Goal: Task Accomplishment & Management: Manage account settings

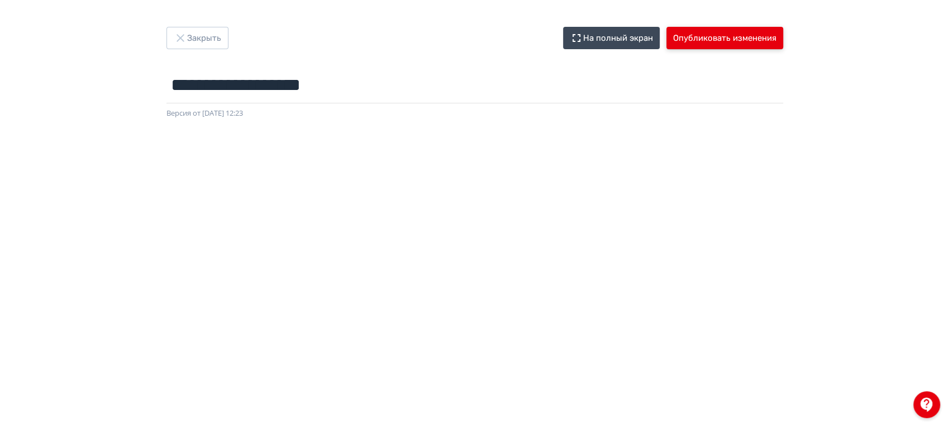
click at [754, 43] on button "Опубликовать изменения" at bounding box center [724, 38] width 117 height 22
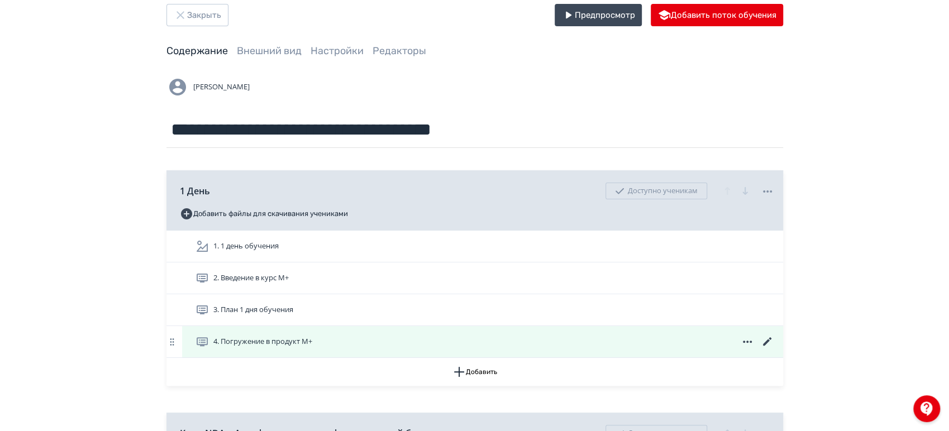
scroll to position [62, 0]
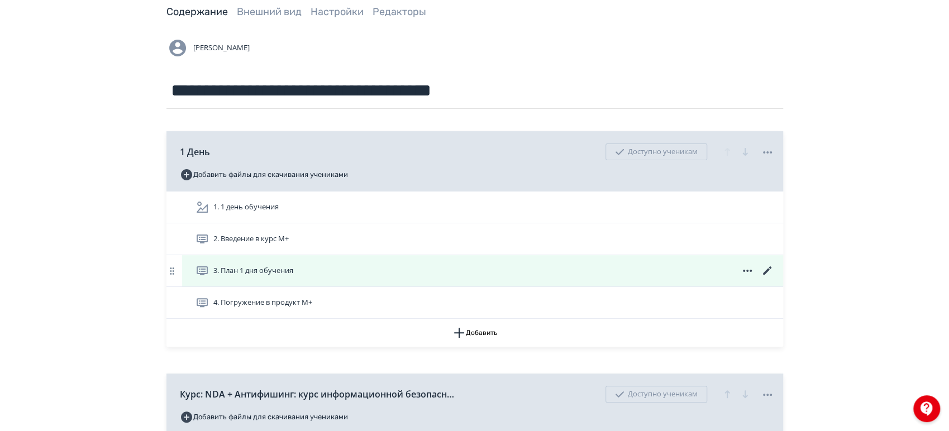
click at [764, 266] on icon at bounding box center [767, 270] width 13 height 13
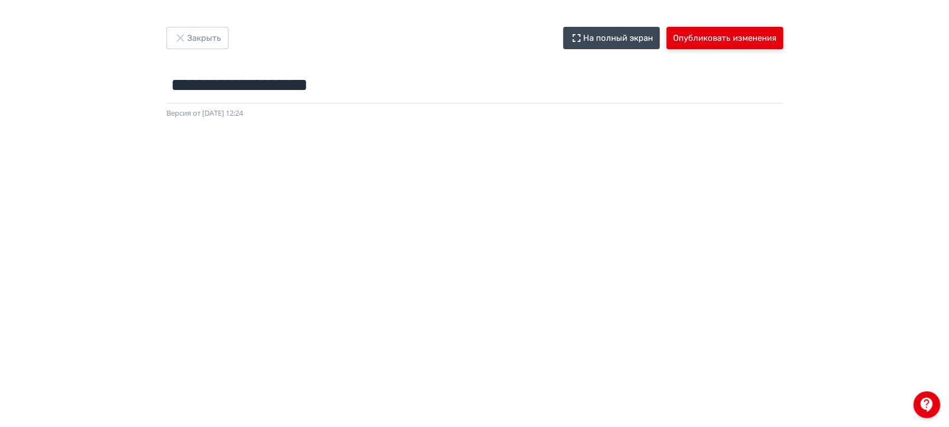
click at [747, 34] on button "Опубликовать изменения" at bounding box center [724, 38] width 117 height 22
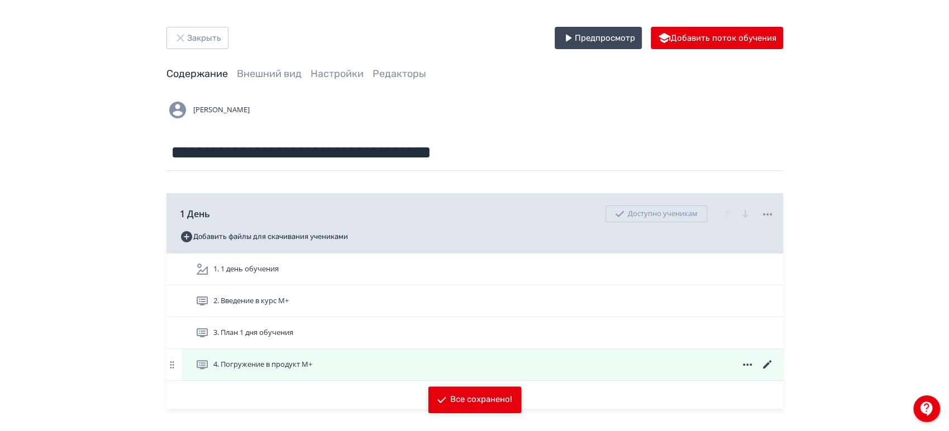
click at [762, 364] on icon at bounding box center [767, 364] width 13 height 13
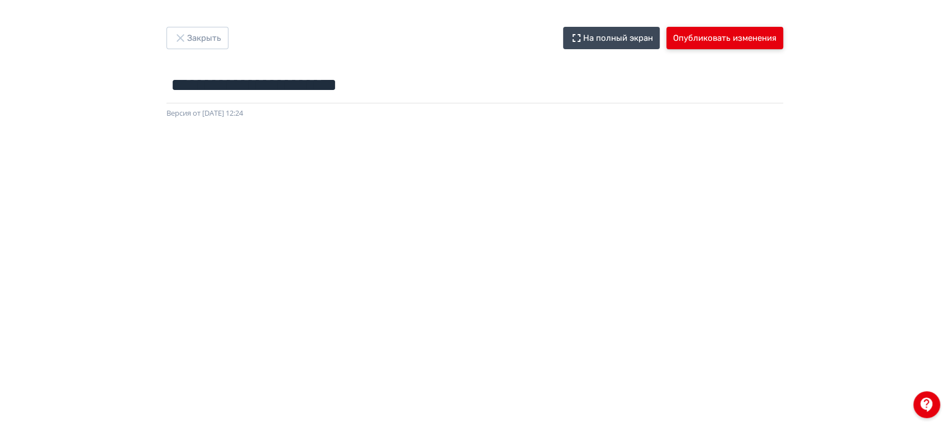
click at [698, 38] on button "Опубликовать изменения" at bounding box center [724, 38] width 117 height 22
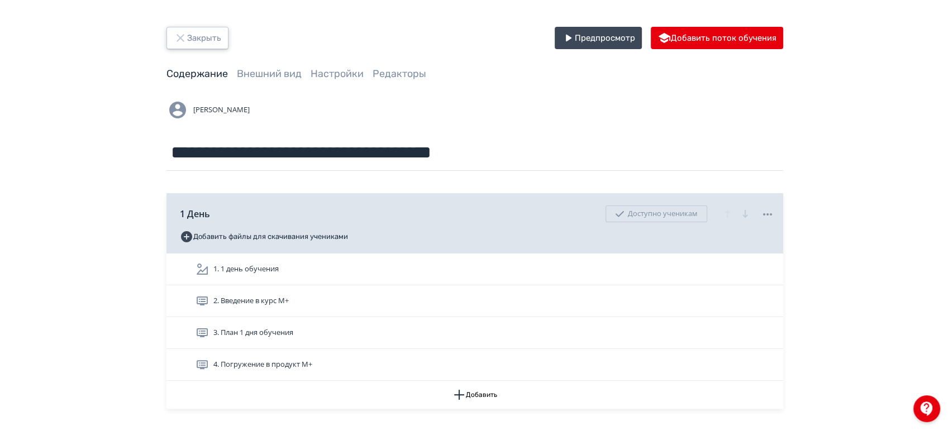
click at [217, 43] on button "Закрыть" at bounding box center [197, 38] width 62 height 22
